Goal: Check status

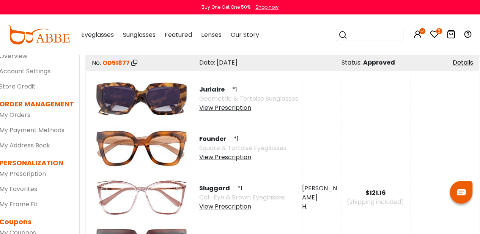
scroll to position [49, 1]
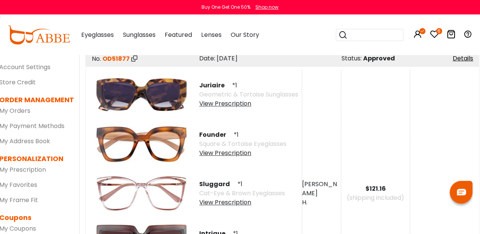
click at [322, 151] on div "[PERSON_NAME] [PERSON_NAME] [STREET_ADDRESS][US_STATE]" at bounding box center [321, 193] width 39 height 246
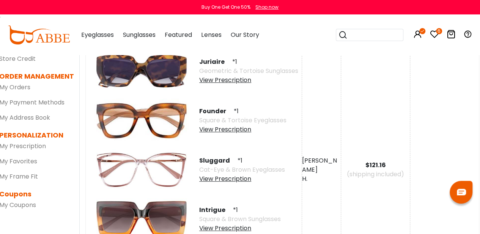
scroll to position [0, 1]
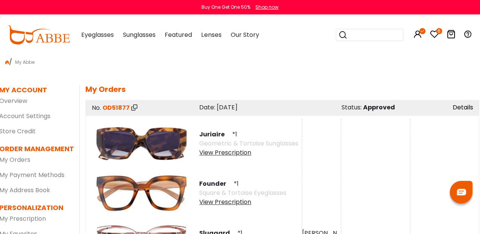
click at [459, 110] on link "Details" at bounding box center [462, 107] width 20 height 9
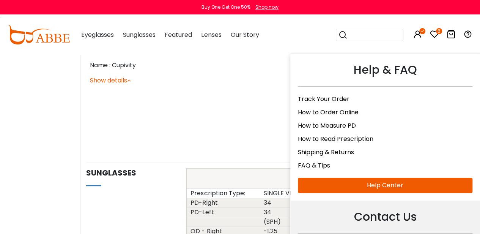
scroll to position [1513, 0]
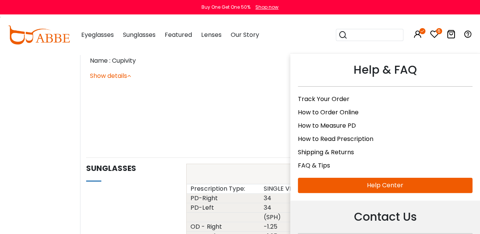
click at [336, 149] on link "Shipping & Returns" at bounding box center [326, 151] width 56 height 9
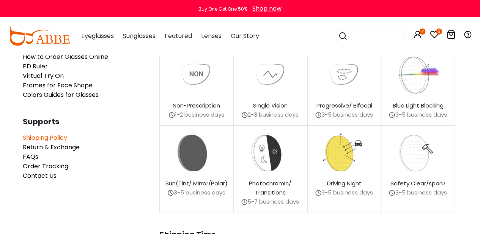
scroll to position [81, 2]
